Goal: Task Accomplishment & Management: Complete application form

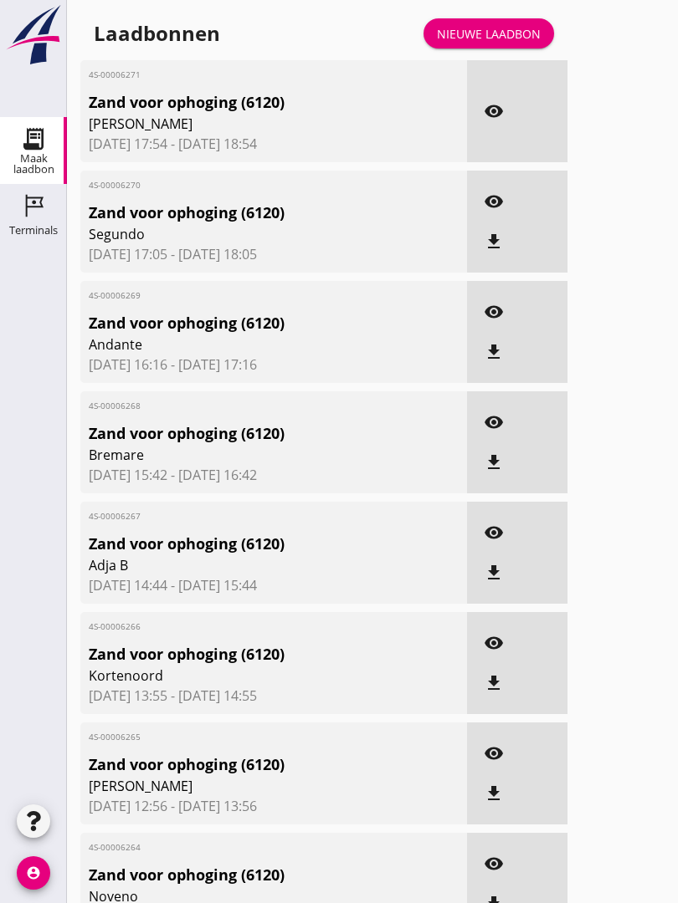
click at [509, 43] on div "Nieuwe laadbon" at bounding box center [489, 34] width 104 height 18
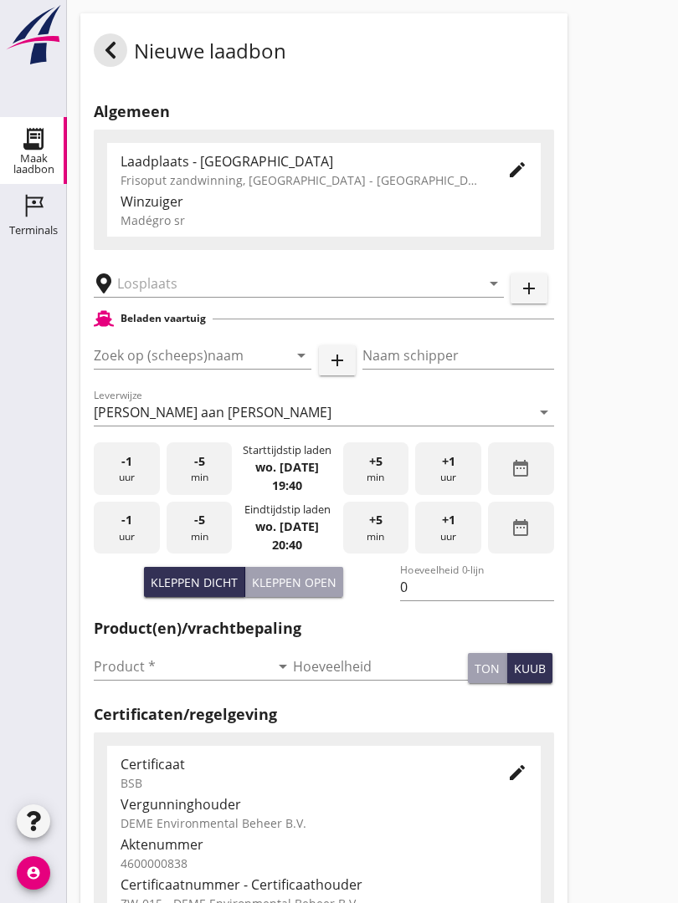
click at [179, 296] on input "text" at bounding box center [287, 283] width 340 height 27
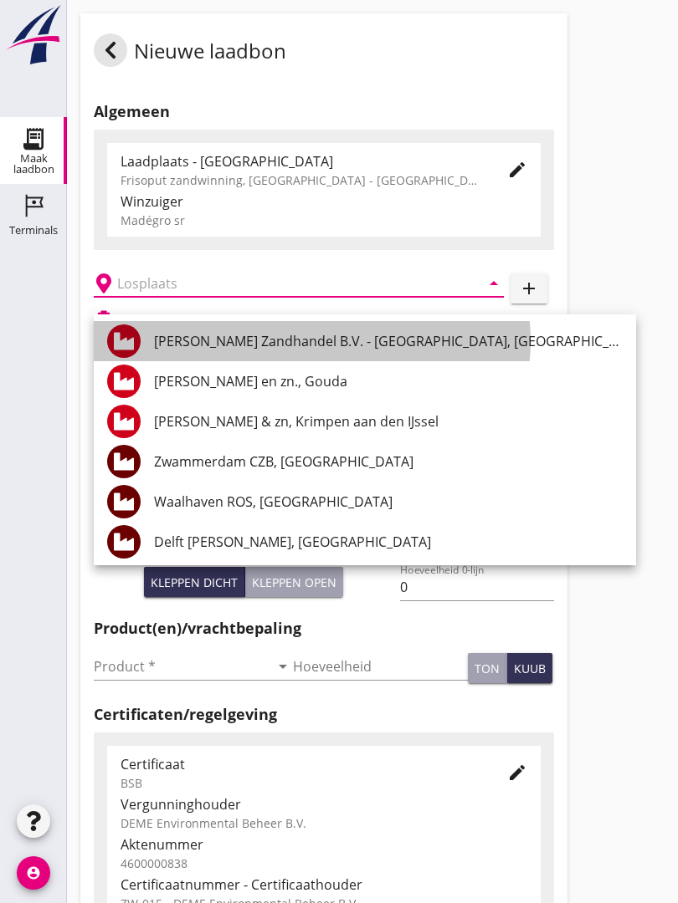
click at [311, 345] on div "[PERSON_NAME] Zandhandel B.V. - [GEOGRAPHIC_DATA], [GEOGRAPHIC_DATA]" at bounding box center [388, 341] width 468 height 20
type input "[PERSON_NAME] Zandhandel B.V. - [GEOGRAPHIC_DATA], [GEOGRAPHIC_DATA]"
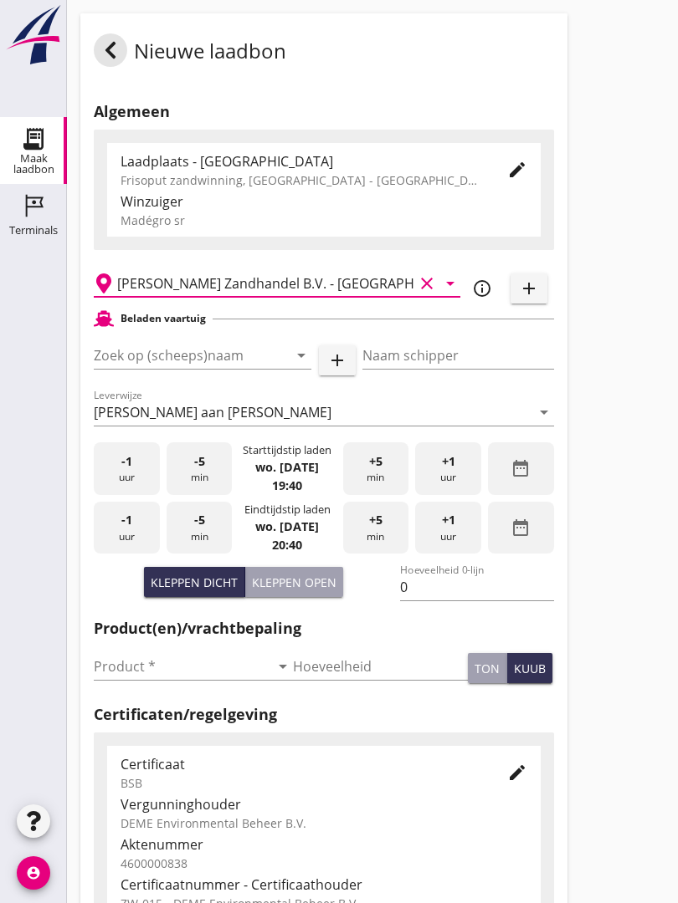
click at [225, 367] on input "Zoek op (scheeps)naam" at bounding box center [179, 355] width 171 height 27
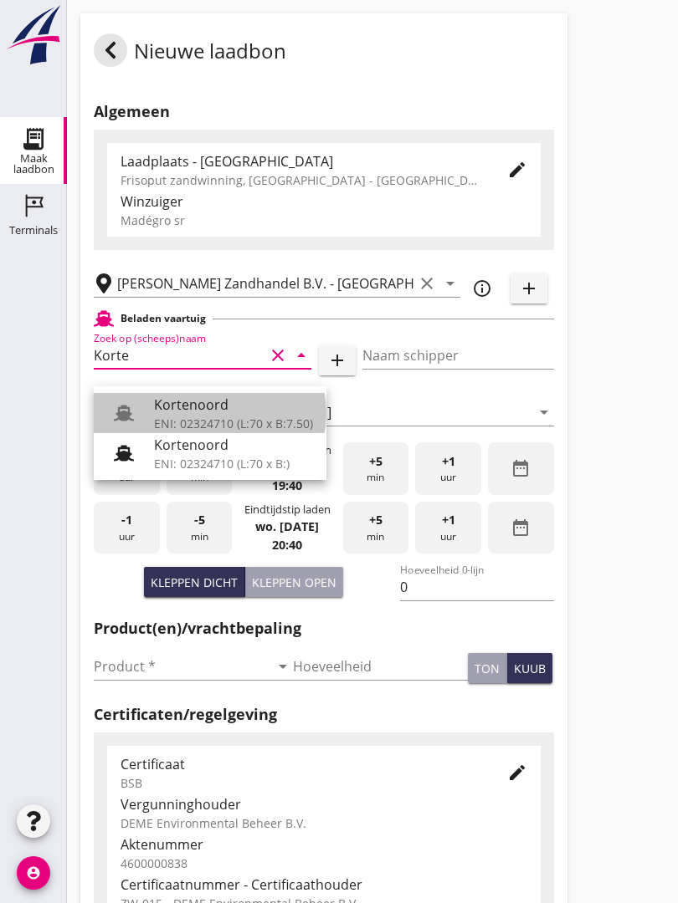
click at [212, 404] on div "Kortenoord" at bounding box center [233, 405] width 159 height 20
type input "Kortenoord"
type input "[PERSON_NAME]"
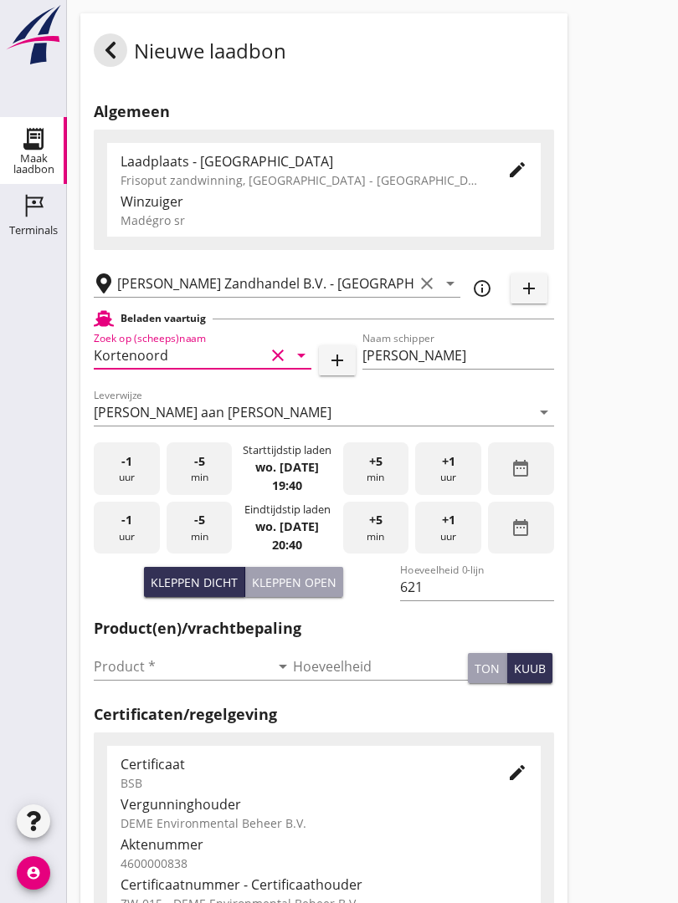
click at [304, 591] on div "Kleppen open" at bounding box center [294, 583] width 84 height 18
type input "518"
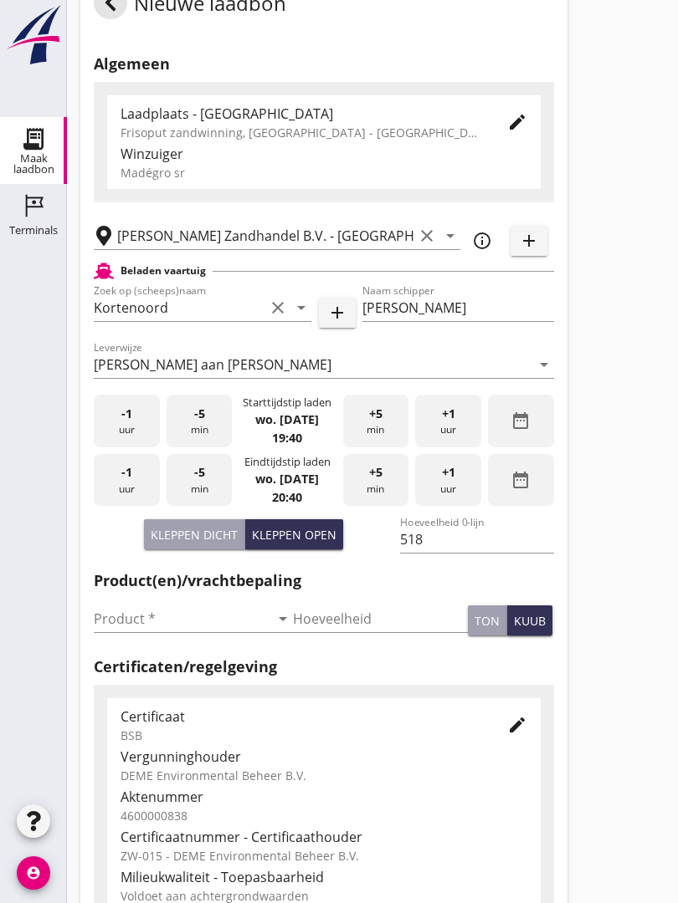
click at [120, 632] on input "Product *" at bounding box center [182, 619] width 176 height 27
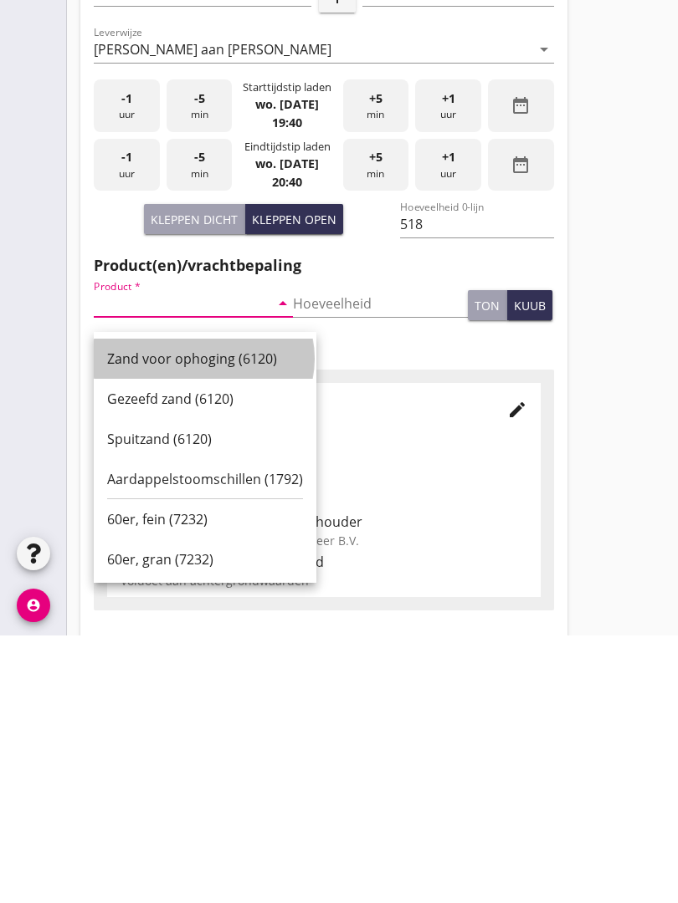
click at [187, 616] on div "Zand voor ophoging (6120)" at bounding box center [205, 626] width 196 height 20
type input "Zand voor ophoging (6120)"
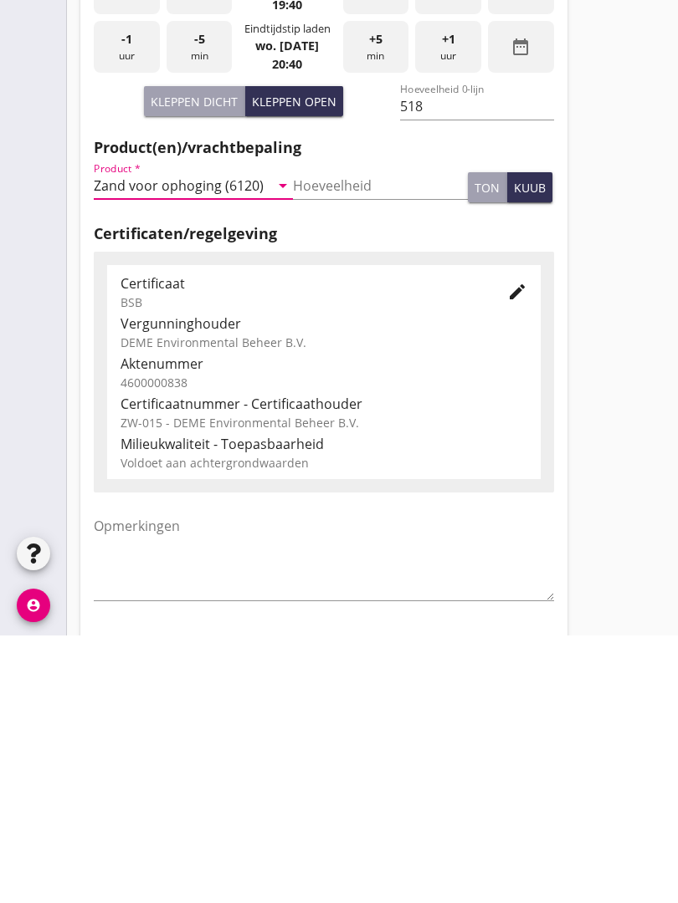
scroll to position [293, 0]
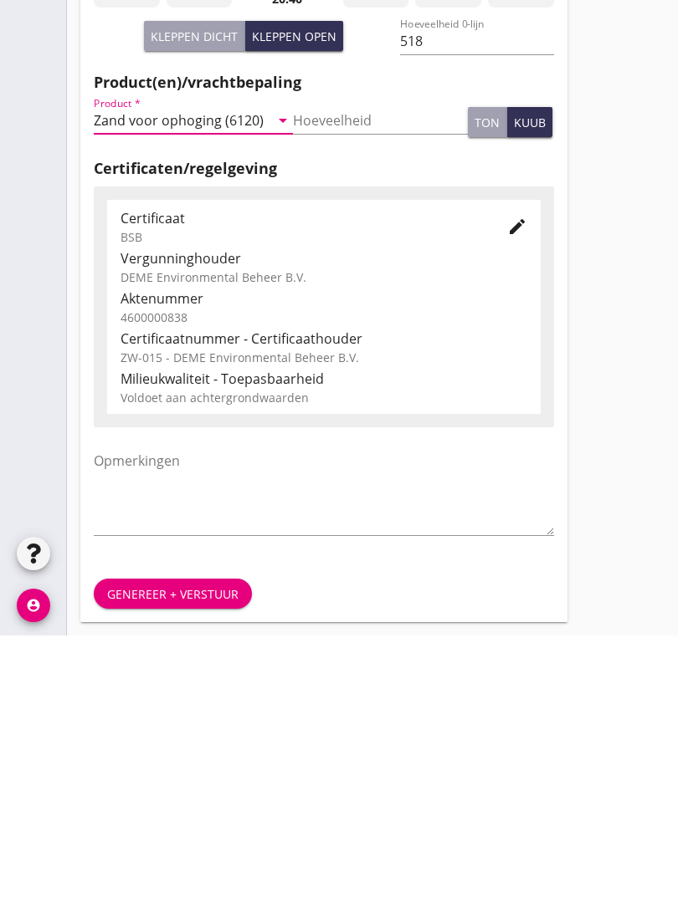
click at [170, 853] on div "Genereer + verstuur" at bounding box center [172, 862] width 131 height 18
